Goal: Information Seeking & Learning: Understand process/instructions

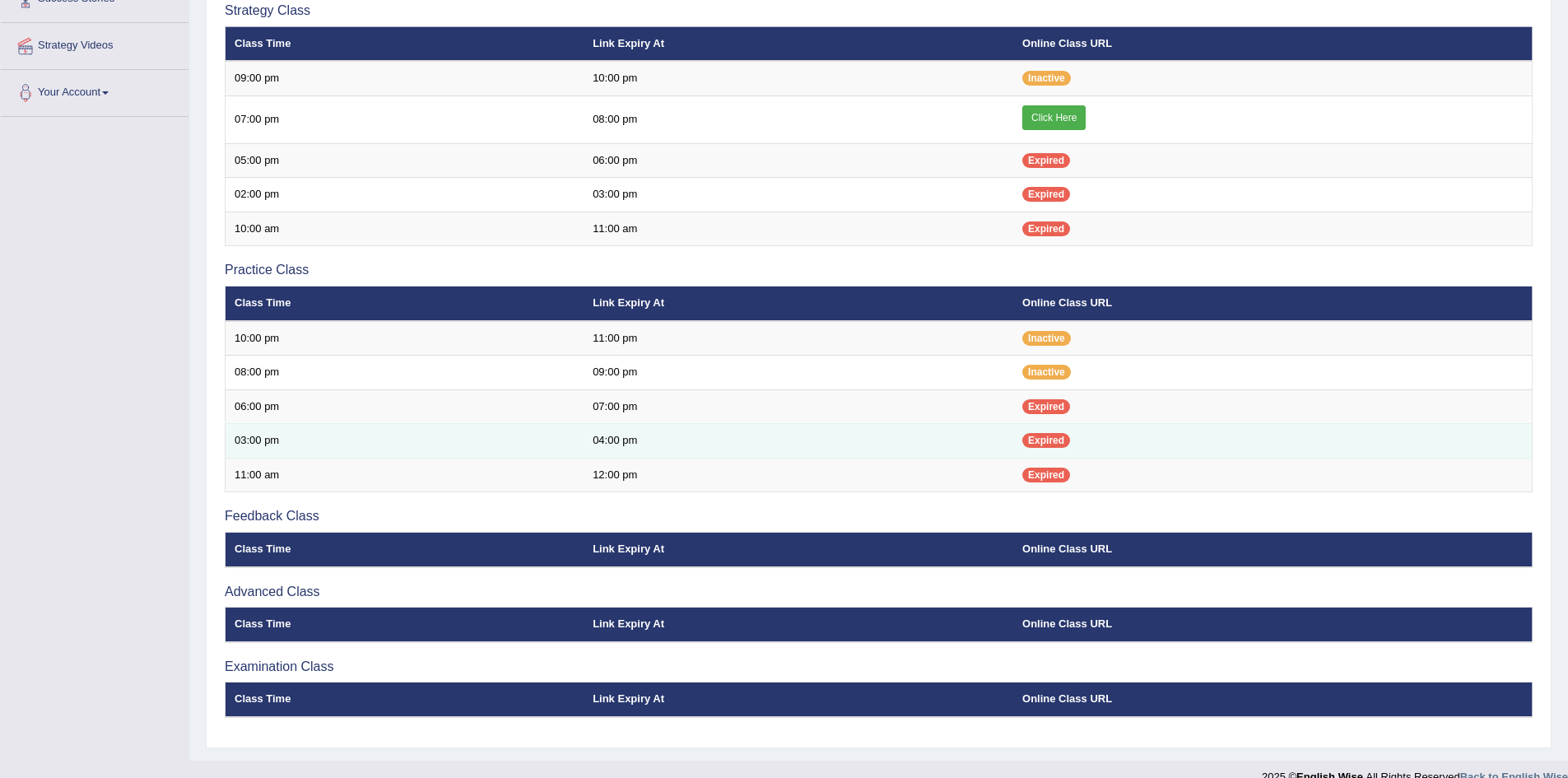
scroll to position [364, 0]
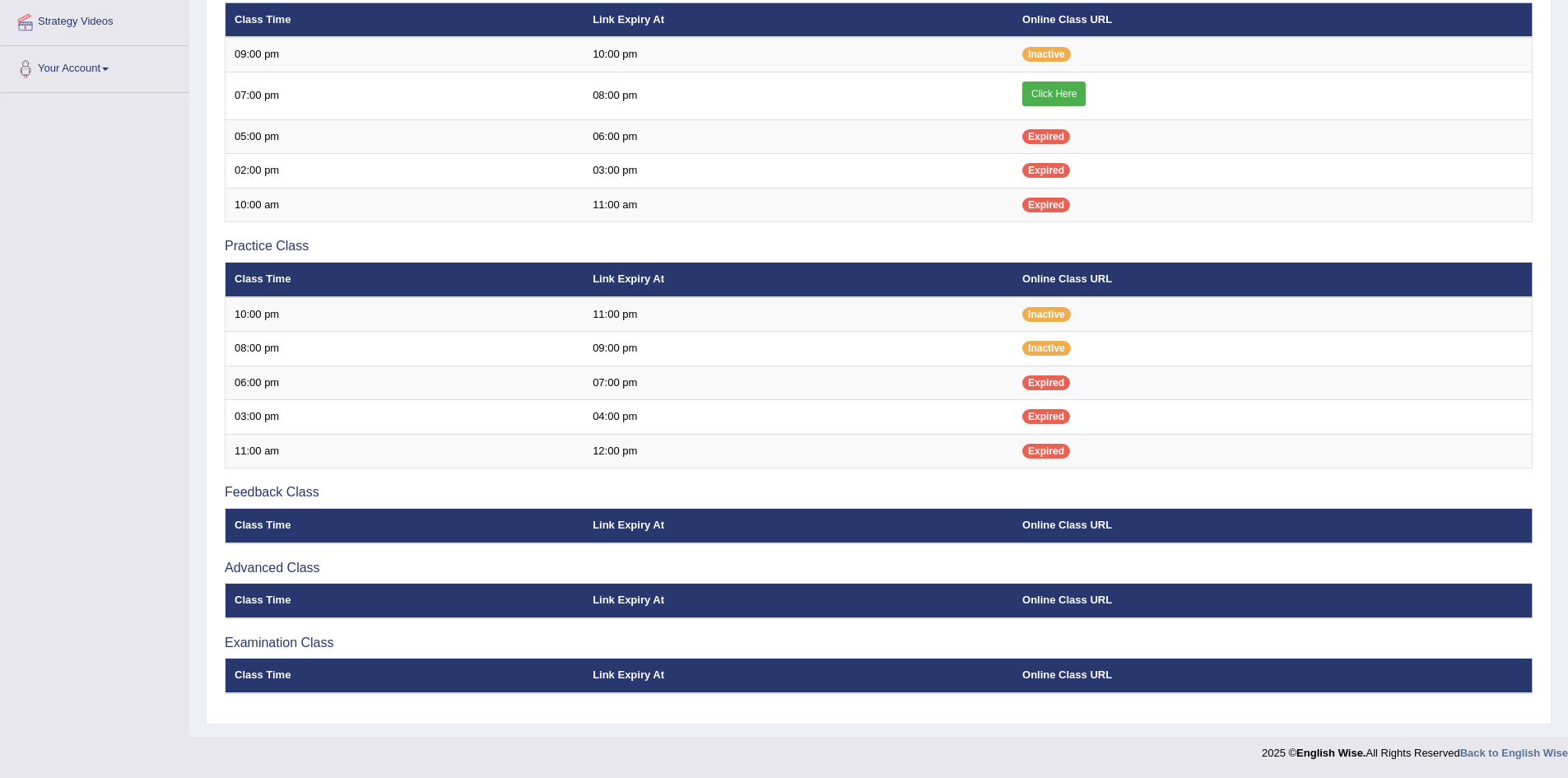
click at [234, 558] on div "Introduction Class Time Link Expiry At Online Class URL Strategy Class Class Ti…" at bounding box center [878, 305] width 1317 height 819
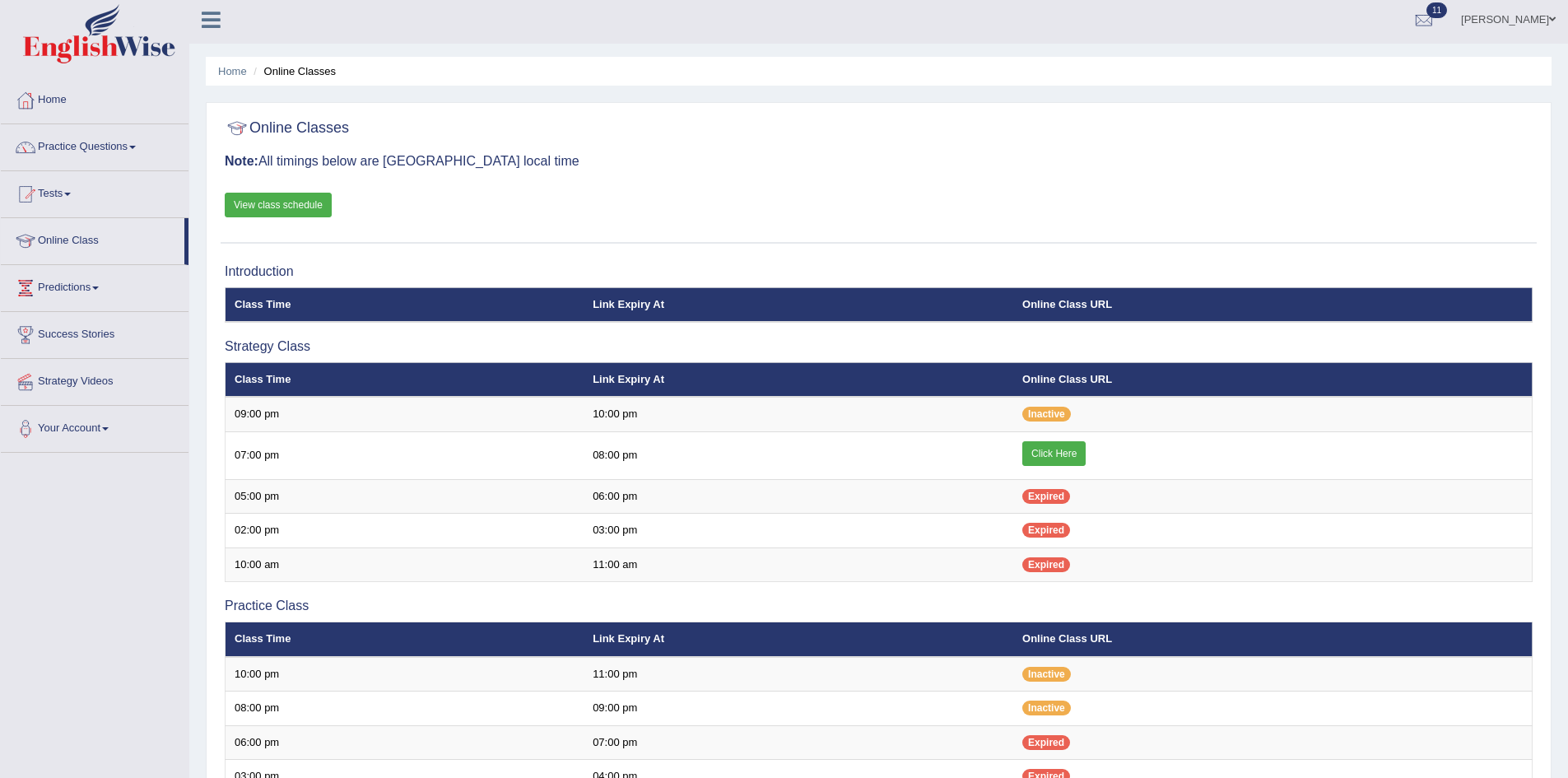
scroll to position [0, 0]
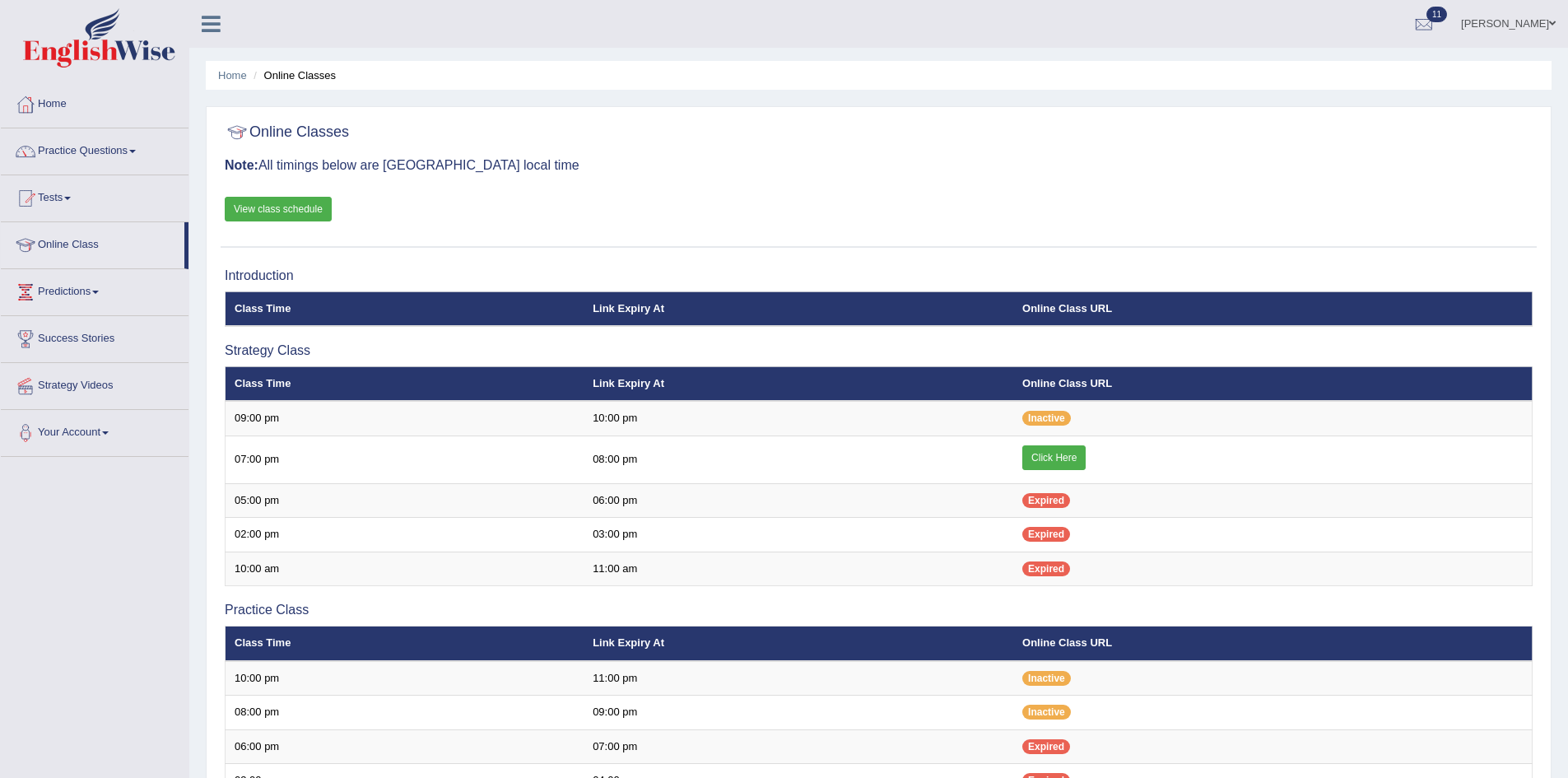
click at [243, 206] on link "View class schedule" at bounding box center [278, 209] width 107 height 25
